Goal: Check status

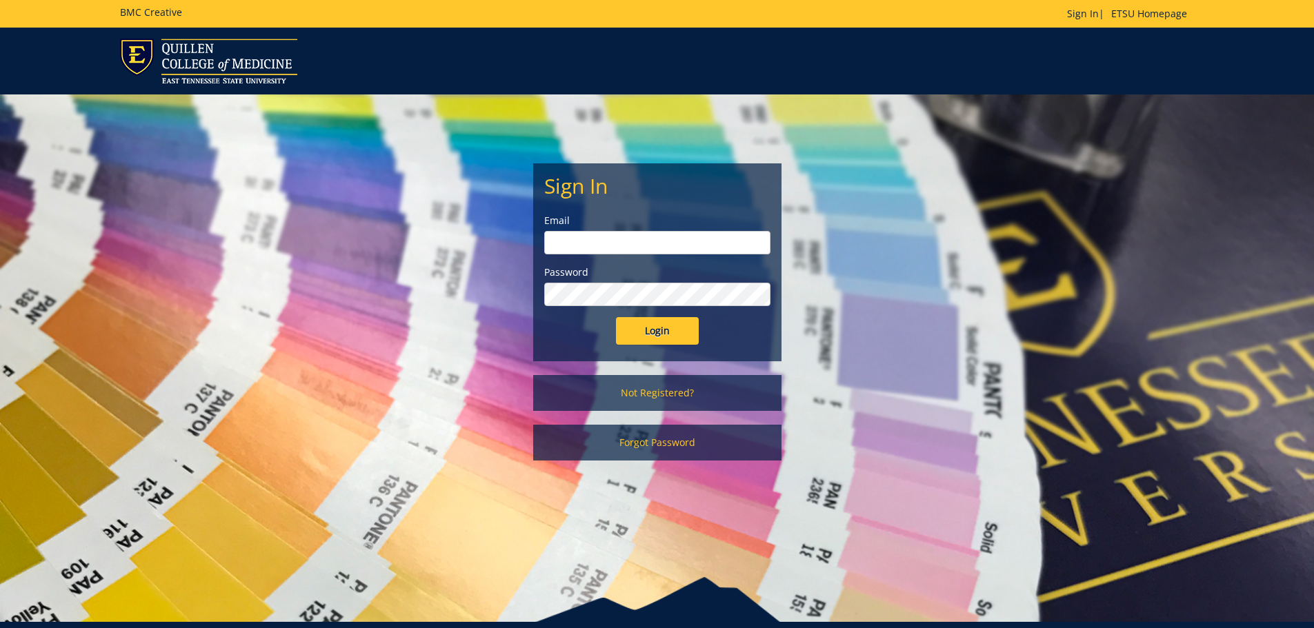
type input "[EMAIL_ADDRESS][DOMAIN_NAME]"
click at [671, 335] on input "Login" at bounding box center [657, 331] width 83 height 28
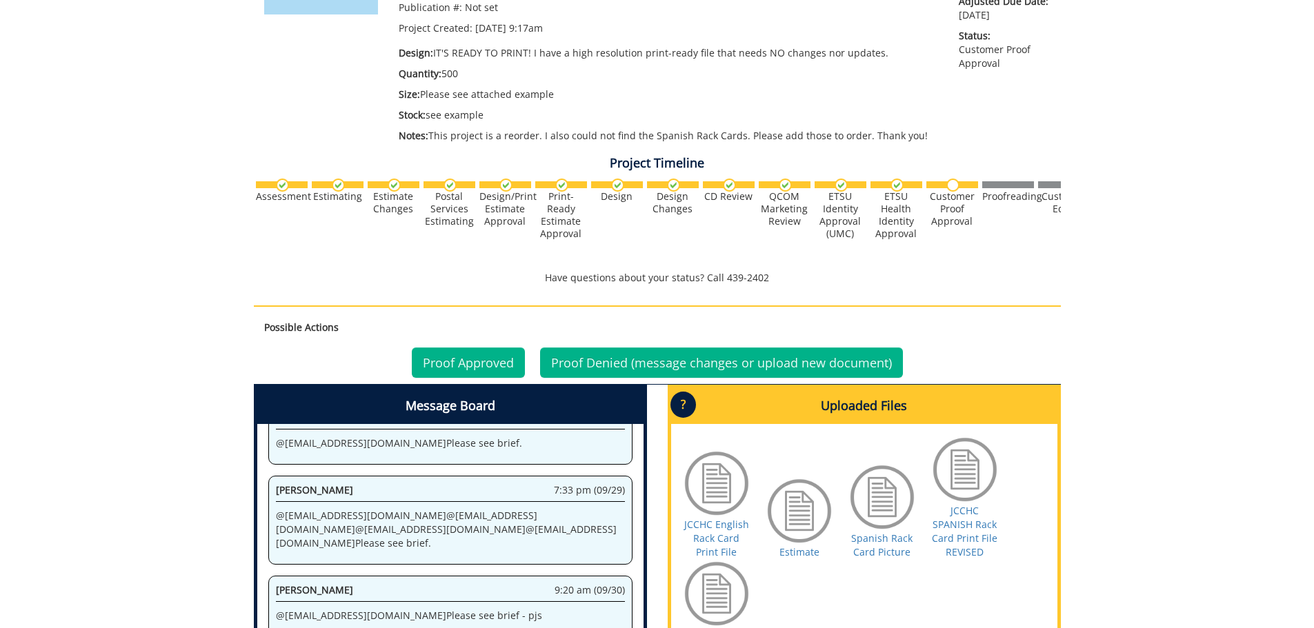
scroll to position [414, 0]
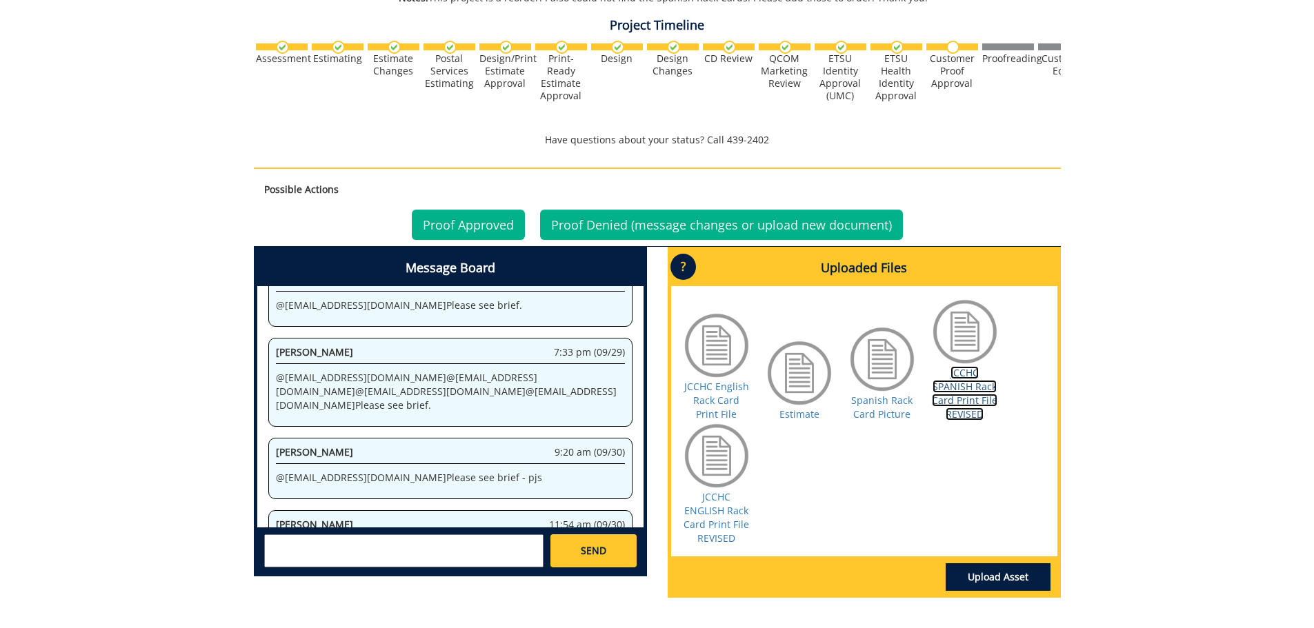
click at [973, 393] on link "JCCHC SPANISH Rack Card Print File REVISED" at bounding box center [965, 393] width 66 height 54
click at [457, 225] on link "Proof Approved" at bounding box center [468, 225] width 113 height 30
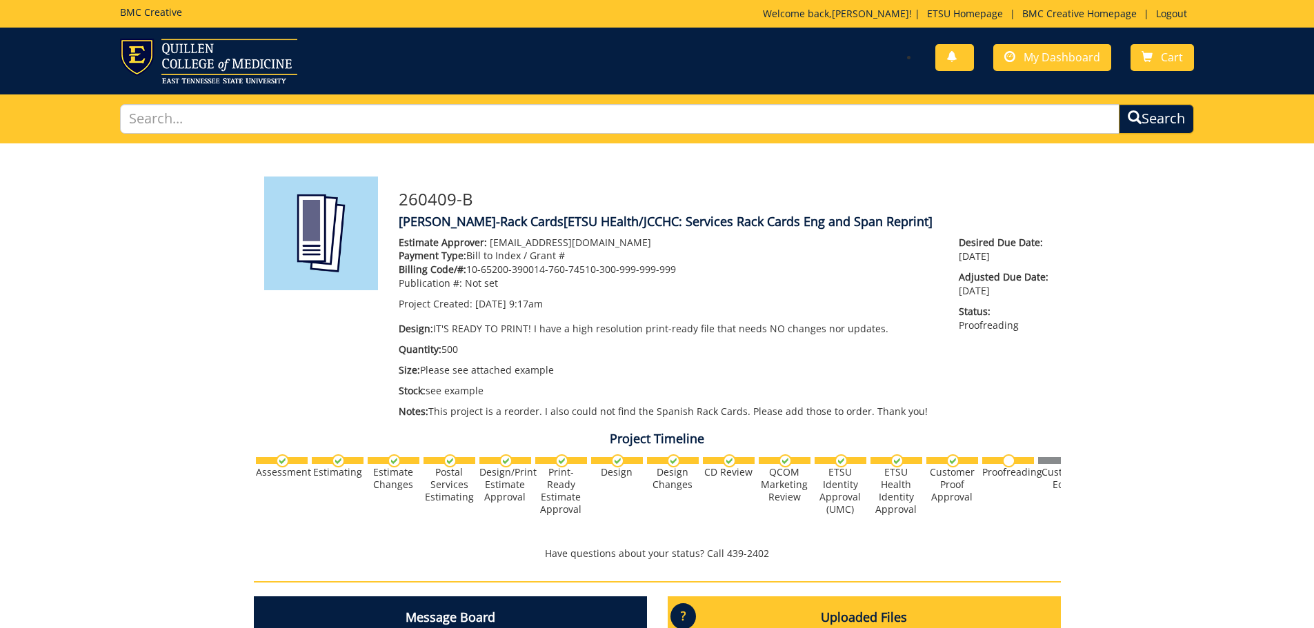
scroll to position [1446, 0]
